Goal: Use online tool/utility: Utilize a website feature to perform a specific function

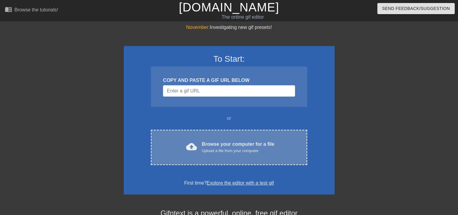
click at [261, 144] on div "Browse your computer for a file Upload a file from your computer" at bounding box center [238, 147] width 73 height 13
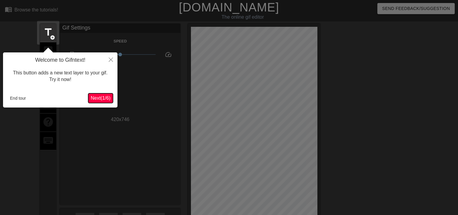
scroll to position [14, 0]
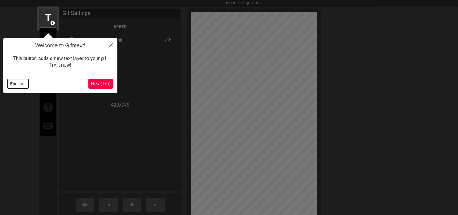
click at [17, 85] on button "End tour" at bounding box center [18, 83] width 21 height 9
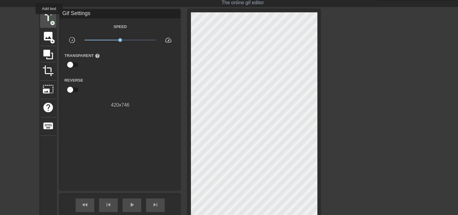
click at [49, 18] on span "title" at bounding box center [47, 17] width 11 height 11
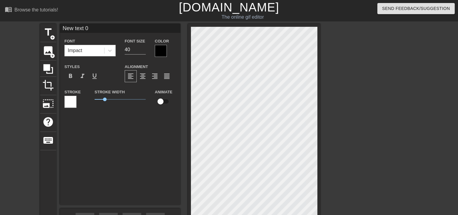
scroll to position [0, 0]
type input "R"
type textarea "R"
type input "Ra"
type textarea "Ra"
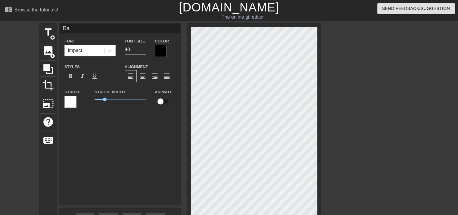
type input "Rap"
type textarea "Rap"
type input "Rape"
type textarea "Rape"
type input "Rap"
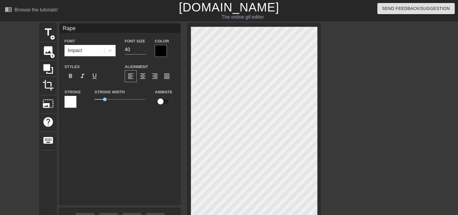
type textarea "Rap"
type input "Ra"
type textarea "Ra"
type input "R"
type textarea "R"
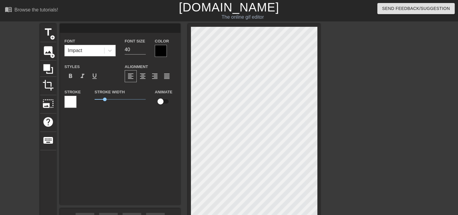
type input "T"
type textarea "T"
type input "Te"
type textarea "Te"
type input "Tea"
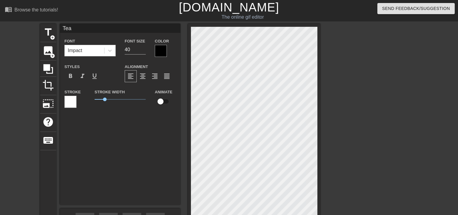
type textarea "Tea"
type input "Teaa"
type textarea "Teaa"
type input "Teaac"
type textarea "Teaac"
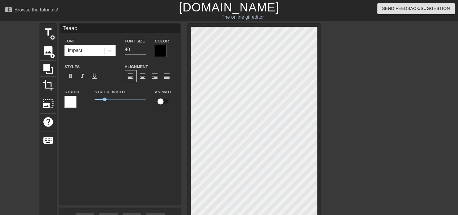
type input "Teaa"
type textarea "Teaa"
type input "Tea"
type textarea "Tea"
type input "Teac"
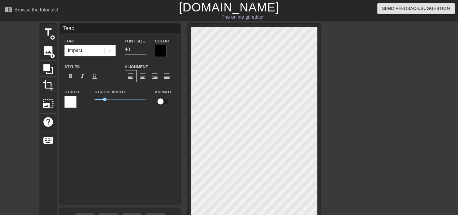
type textarea "Teac"
type input "Teach"
type textarea "Teach"
type input "Teach"
type textarea "Teach"
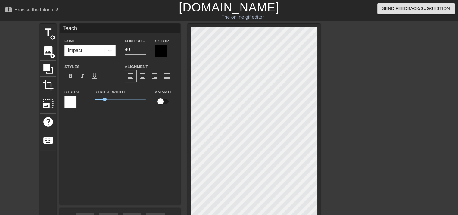
type input "Teach h"
type textarea "Teach h"
type input "Teach he"
type textarea "Teach he"
type input "Teach her"
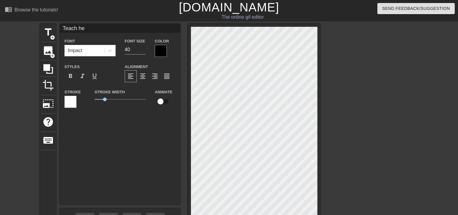
type textarea "Teach her"
type input "Teach her"
type textarea "Teach her"
type input "Teach her a"
type textarea "Teach her a"
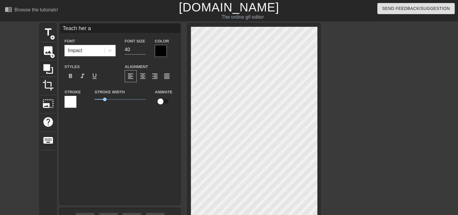
type input "Teach her a"
type textarea "Teach her a"
type input "Teach her a L"
type textarea "Teach her a L"
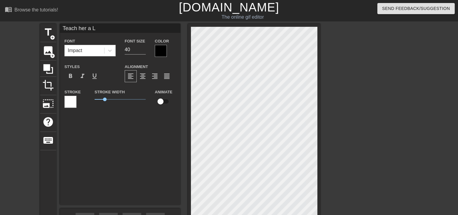
type input "Teach her a"
type textarea "Teach her a"
type input "Teach her a l"
type textarea "Teach her a l"
type input "Teach her a le"
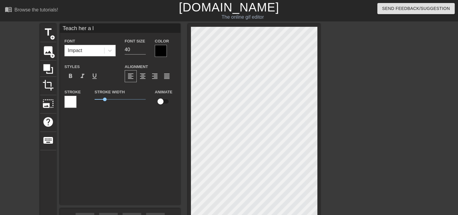
type textarea "Teach her a le"
paste textarea "d"
type input "Teach her a led"
type textarea "Teach her a led"
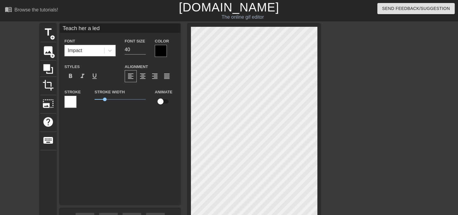
paste textarea "d"
type input "Teach her a ledd"
type textarea "Teach her a ledd"
type input "Teach her a led"
type textarea "Teach her a led"
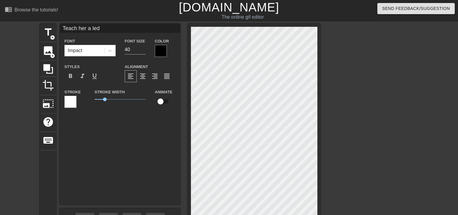
type input "Teach her a le"
type textarea "Teach her a le"
type input "Teach her a [PERSON_NAME]"
type textarea "Teach her a [PERSON_NAME]"
type input "Teach her a [PERSON_NAME]"
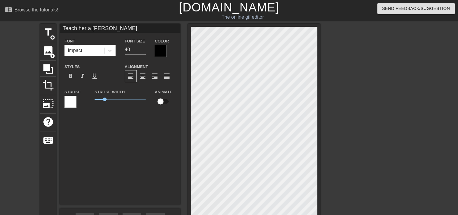
type textarea "Teach her a [PERSON_NAME]"
paste textarea "s"
type input "Teach her a leson"
type textarea "Teach her a leson"
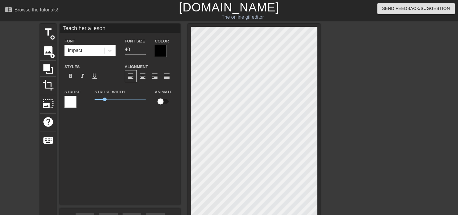
paste textarea "s"
type input "Teach her a lesson"
type textarea "Teach her a lesson"
click at [159, 52] on div at bounding box center [161, 51] width 12 height 12
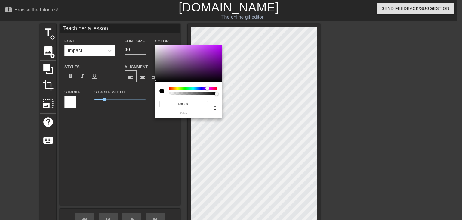
click at [207, 89] on div at bounding box center [193, 88] width 48 height 3
type input "#5A007F"
drag, startPoint x: 217, startPoint y: 72, endPoint x: 224, endPoint y: 64, distance: 10.7
click at [224, 64] on div "#5A007F hex" at bounding box center [231, 110] width 462 height 220
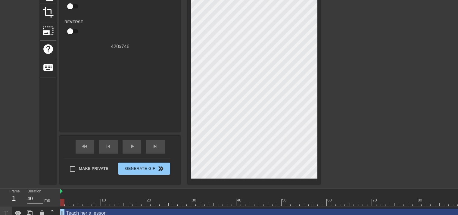
scroll to position [82, 0]
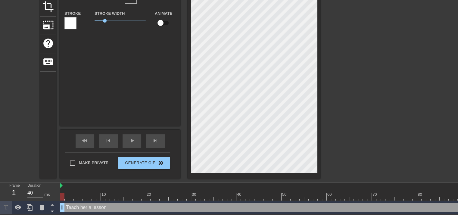
click at [73, 19] on div at bounding box center [70, 23] width 12 height 12
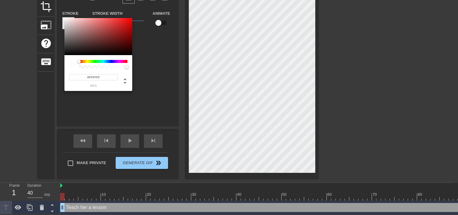
scroll to position [78, 0]
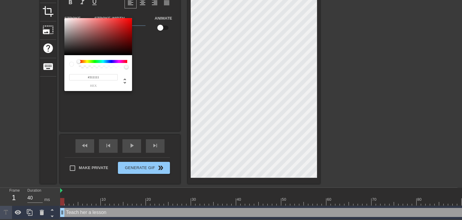
type input "#000000"
drag, startPoint x: 109, startPoint y: 48, endPoint x: 129, endPoint y: 67, distance: 27.7
click at [128, 67] on div "#000000 hex" at bounding box center [98, 54] width 68 height 73
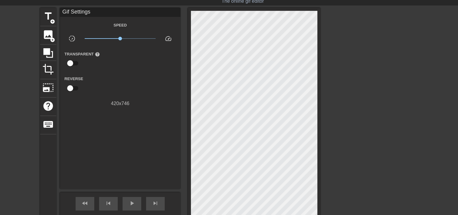
scroll to position [0, 0]
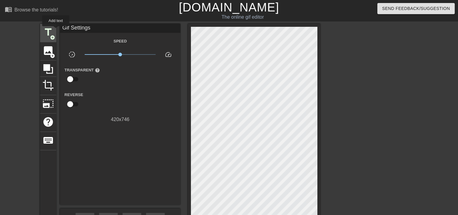
click at [56, 30] on div "title add_circle" at bounding box center [48, 33] width 16 height 18
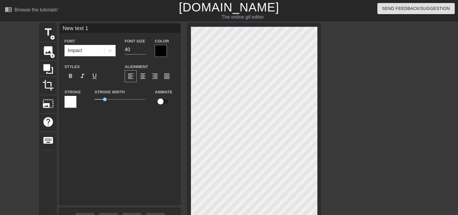
scroll to position [1, 1]
paste textarea "s"
type input "s"
type textarea "s"
paste textarea "s"
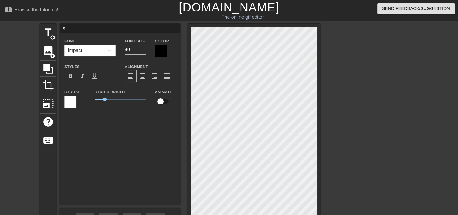
type input "ss"
type textarea "ss"
paste textarea "s"
type input "sss"
type textarea "sss"
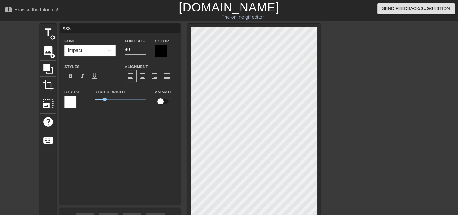
paste textarea "s"
type input "ssss"
type textarea "ssss"
paste textarea "s"
type input "sssss"
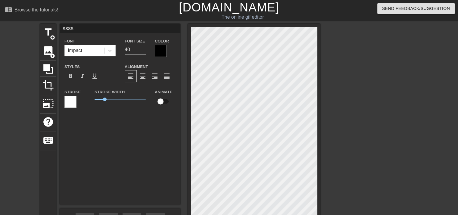
type textarea "sssss"
paste textarea "s"
type input "ssssss"
type textarea "ssssss"
paste textarea "s"
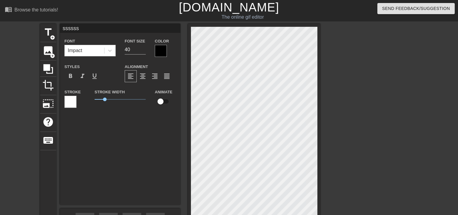
type input "sssssss"
type textarea "sssssss"
paste textarea "s"
type input "ssssssss"
type textarea "ssssssss"
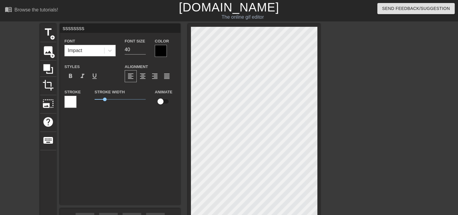
type input "ssssssssv"
type textarea "ssssssssv"
type input "Wssssssssv"
type textarea "Wssssssssv"
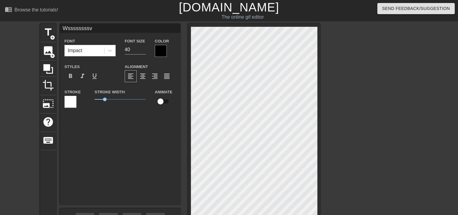
type input "Wessssssssv"
type textarea "Wessssssssv"
paste textarea "d"
type input "Wedssssssssv"
type textarea "Wedssssssssv"
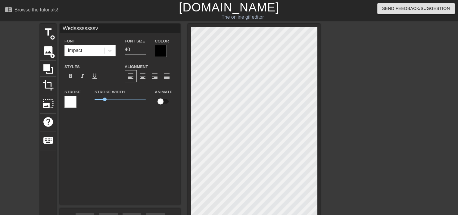
type input "Wednssssssssv"
type textarea "Wednssssssssv"
type input "Wednessssssssv"
type textarea "Wednessssssssv"
paste textarea "d"
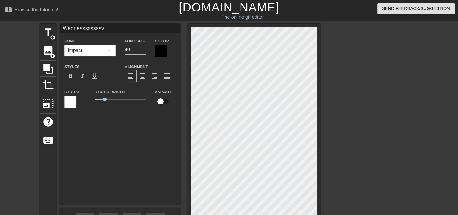
type input "Wednesdsssssssv"
type textarea "Wednesdsssssssv"
type input "Wednesdasssssssv"
type textarea "Wednesdasssssssv"
type input "Wednesdaysssssssv"
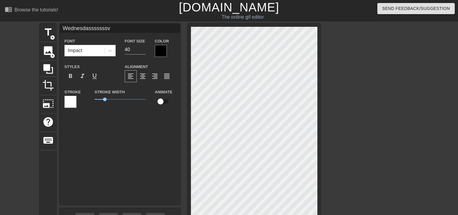
type textarea "Wednesdaysssssssv"
type input "[DATE] sssssssv"
type textarea "[DATE] sssssssv"
type input "[DATE] bsssssssv"
type textarea "[DATE] bsssssssv"
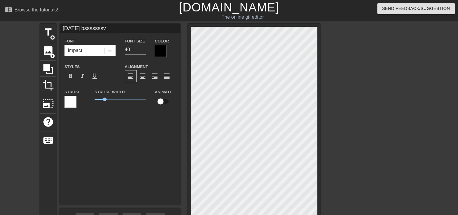
type input "[DATE] brsssssssv"
type textarea "[DATE] brsssssssv"
type input "[DATE] brosssssssv"
type textarea "[DATE] brosssssssv"
type input "[DATE] broksssssssv"
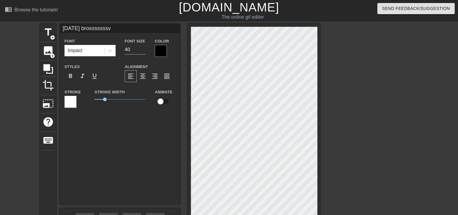
type textarea "[DATE] broksssssssv"
type input "[DATE] brokesssssssv"
type textarea "[DATE] brokesssssssv"
type input "[DATE] broke sssssssv"
type textarea "[DATE] broke sssssssv"
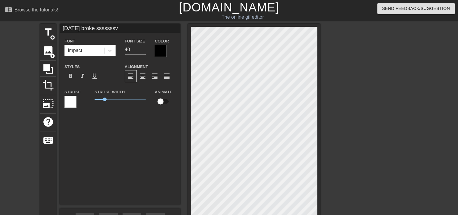
type input "[DATE] broke tsssssssv"
type textarea "[DATE] broke tsssssssv"
type input "[DATE] broke thsssssssv"
type textarea "[DATE] broke thsssssssv"
type input "[DATE] broke thesssssssv"
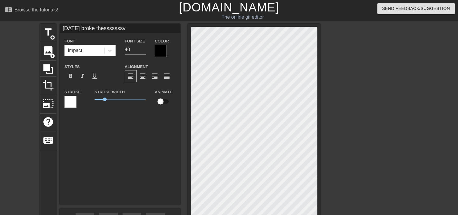
type textarea "[DATE] broke thesssssssv"
type input "[DATE] broke the sssssssv"
type textarea "[DATE] broke the sssssssv"
type input "[DATE] broke the usssssssv"
type textarea "[DATE] broke the usssssssv"
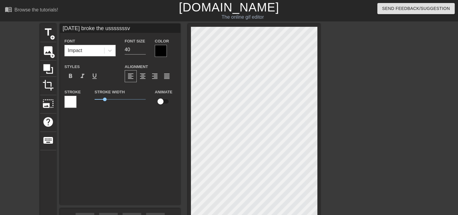
type input "[DATE] broke the unsssssssv"
type textarea "[DATE] broke the unsssssssv"
type input "[DATE] broke the unisssssssv"
type textarea "[DATE] broke the unisssssssv"
type input "[DATE] broke the unifsssssssv"
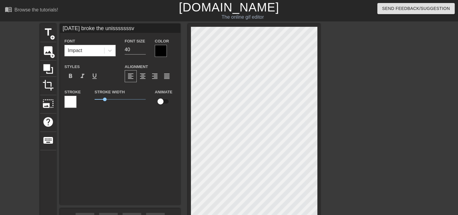
type textarea "[DATE] broke the unifsssssssv"
type input "[DATE] broke the unifosssssssv"
type textarea "[DATE] broke the uniforsssssssv"
type input "[DATE] broke the uniformsssssssv"
type textarea "[DATE] broke the uniformsssssssv"
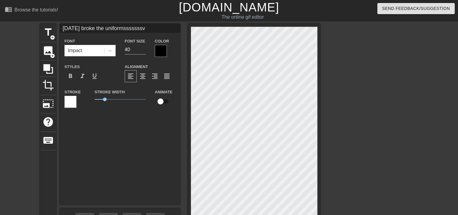
type input "[DATE] broke the uniform sssssssv"
type textarea "[DATE] broke the uniform sssssssv"
type input "[DATE] broke the uniform rsssssssv"
type textarea "[DATE] broke the uniform rsssssssv"
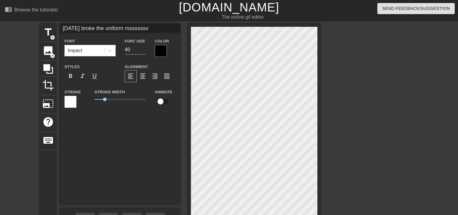
type input "[DATE] broke the uniform rosssssssv"
type textarea "[DATE] broke the uniform rosssssssv"
type input "[DATE] broke the uniform rsssssssv"
type textarea "[DATE] broke the uniform rsssssssv"
type input "[DATE] broke the uniform russsssssv"
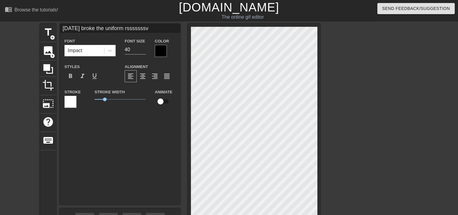
type textarea "[DATE] broke the uniform russsssssv"
type input "[DATE] broke the uniform rulsssssssv"
type textarea "[DATE] broke the uniform rulsssssssv"
type input "[DATE] broke the uniform rulesssssssv"
type textarea "[DATE] broke the uniform rulesssssssv"
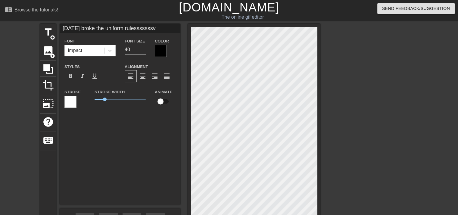
type input "[DATE] broke the uniform rulessssssv"
type textarea "[DATE] broke the uniform rulessssssv"
type input "[DATE] broke the uniform rulesssssv"
type textarea "[DATE] broke the uniform rulesssssv"
type input "[DATE] broke the uniform rulessssv"
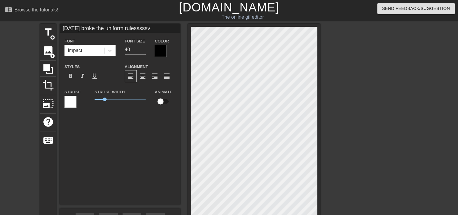
type textarea "[DATE] broke the uniform rulessssv"
type input "[DATE] broke the uniform rulesssv"
type textarea "[DATE] broke the uniform rulesssv"
type input "[DATE] broke the uniform rulessv"
type textarea "[DATE] broke the uniform rulessv"
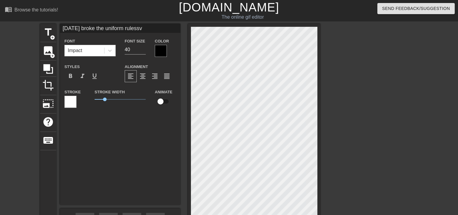
type input "[DATE] broke the uniform rulesv"
type textarea "[DATE] broke the uniform rulesv"
type input "[DATE] broke the uniform rules"
type textarea "[DATE] broke the uniform rules"
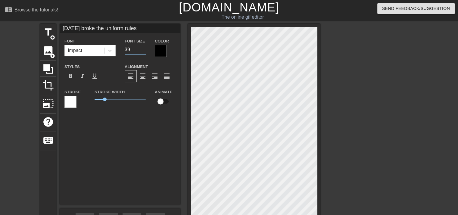
click at [145, 51] on input "39" at bounding box center [135, 50] width 21 height 10
click at [145, 51] on input "38" at bounding box center [135, 50] width 21 height 10
click at [145, 51] on input "37" at bounding box center [135, 50] width 21 height 10
click at [145, 51] on input "36" at bounding box center [135, 50] width 21 height 10
click at [145, 51] on input "35" at bounding box center [135, 50] width 21 height 10
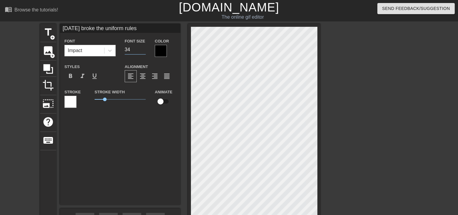
click at [145, 51] on input "34" at bounding box center [135, 50] width 21 height 10
click at [145, 51] on input "33" at bounding box center [135, 50] width 21 height 10
click at [145, 51] on input "32" at bounding box center [135, 50] width 21 height 10
click at [145, 51] on input "31" at bounding box center [135, 50] width 21 height 10
type input "30"
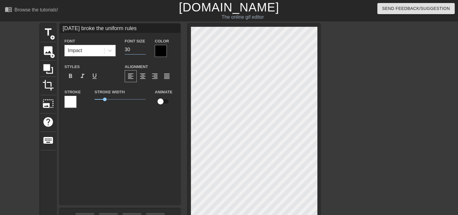
click at [145, 51] on input "30" at bounding box center [135, 50] width 21 height 10
click at [144, 49] on input "29" at bounding box center [135, 50] width 21 height 10
click at [144, 49] on input "28" at bounding box center [135, 50] width 21 height 10
click at [144, 49] on input "27" at bounding box center [135, 50] width 21 height 10
type input "26"
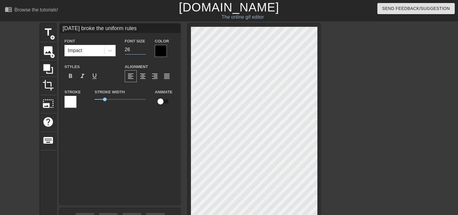
click at [144, 49] on input "26" at bounding box center [135, 50] width 21 height 10
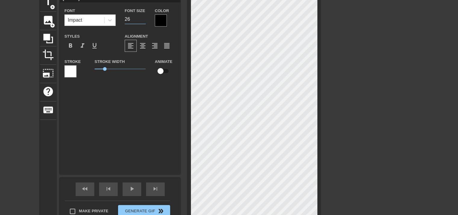
scroll to position [30, 0]
click at [159, 20] on div at bounding box center [161, 21] width 12 height 12
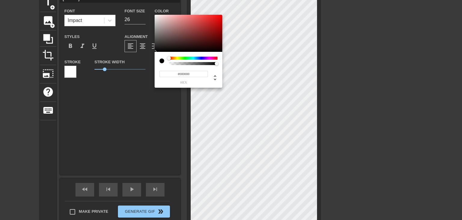
click at [208, 59] on div at bounding box center [193, 61] width 48 height 8
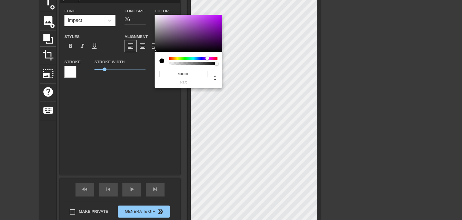
click at [207, 58] on div at bounding box center [193, 58] width 48 height 3
type input "#470060"
drag, startPoint x: 222, startPoint y: 30, endPoint x: 222, endPoint y: 38, distance: 7.8
click at [222, 38] on div at bounding box center [189, 33] width 68 height 37
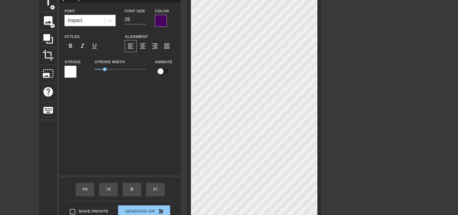
click at [65, 65] on div "Stroke" at bounding box center [74, 68] width 21 height 20
click at [65, 69] on div at bounding box center [70, 72] width 12 height 12
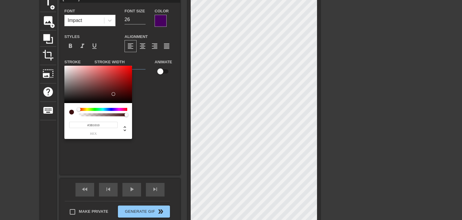
type input "#000000"
drag, startPoint x: 113, startPoint y: 94, endPoint x: 130, endPoint y: 107, distance: 21.3
click at [130, 107] on div "#000000 hex" at bounding box center [98, 102] width 68 height 73
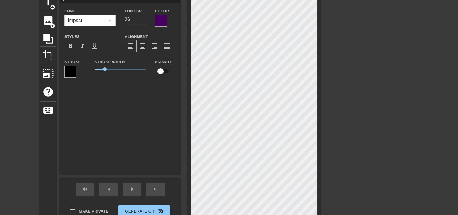
click at [161, 19] on div at bounding box center [161, 21] width 12 height 12
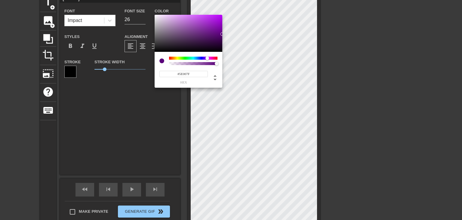
type input "#5F0081"
drag, startPoint x: 222, startPoint y: 36, endPoint x: 223, endPoint y: 33, distance: 3.8
click at [223, 33] on div "#5F0081 hex" at bounding box center [231, 110] width 462 height 220
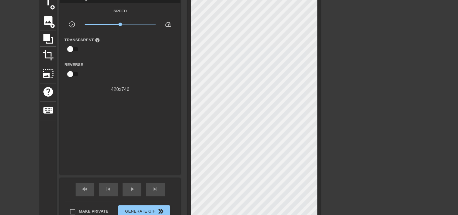
scroll to position [96, 0]
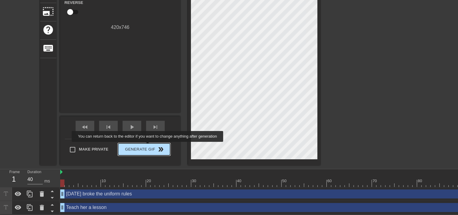
click at [148, 146] on span "Generate Gif double_arrow" at bounding box center [143, 149] width 47 height 7
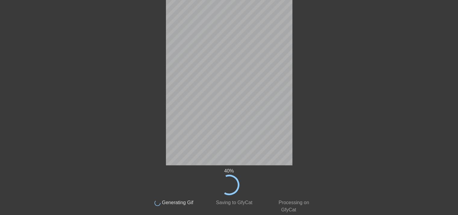
scroll to position [83, 0]
click at [421, 33] on div "71 % done Generating Gif done Saving to GfyCat done Processing on GfyCat title …" at bounding box center [229, 77] width 458 height 273
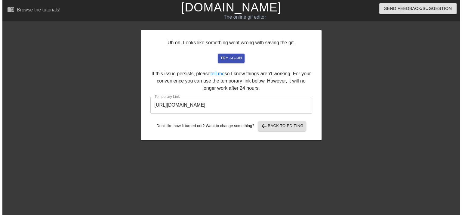
scroll to position [0, 0]
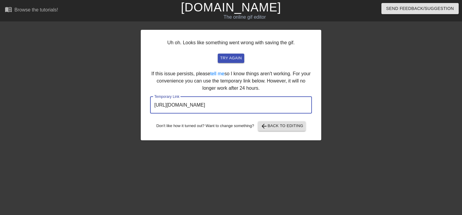
click at [237, 104] on input "[URL][DOMAIN_NAME]" at bounding box center [231, 105] width 162 height 17
